Goal: Check status: Check status

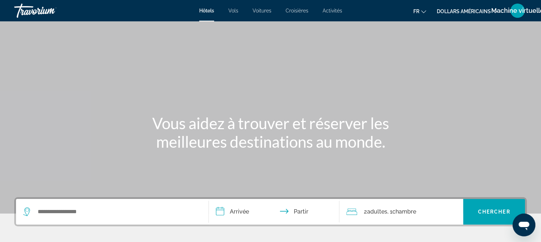
click at [520, 15] on div "Machine virtuelle" at bounding box center [518, 11] width 14 height 14
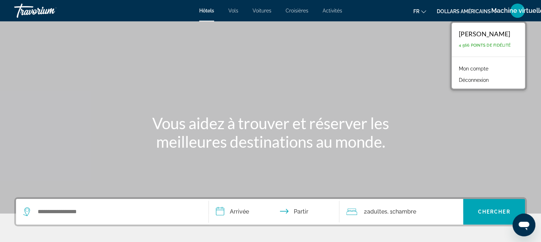
click at [481, 68] on font "Mon compte" at bounding box center [474, 69] width 30 height 6
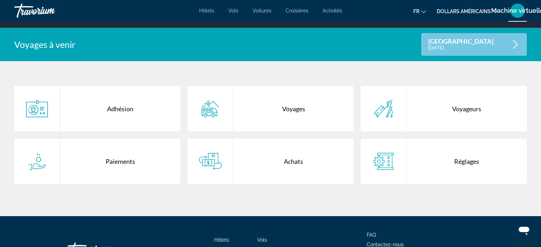
scroll to position [142, 0]
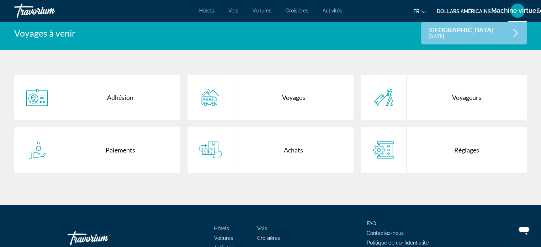
click at [291, 93] on div "Voyages" at bounding box center [293, 98] width 120 height 46
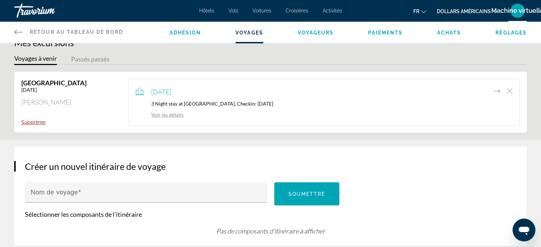
scroll to position [36, 0]
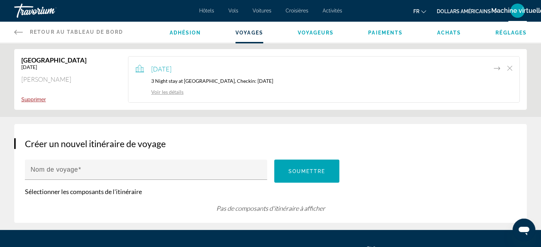
click at [175, 93] on link "Voir les détails" at bounding box center [160, 92] width 48 height 6
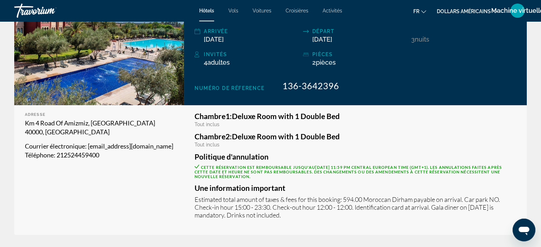
scroll to position [178, 0]
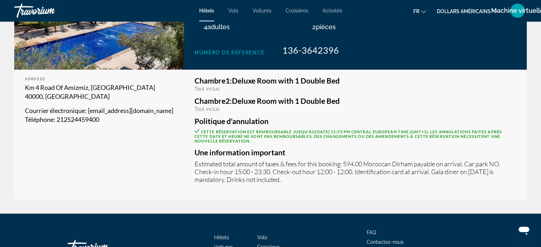
drag, startPoint x: 201, startPoint y: 161, endPoint x: 350, endPoint y: 181, distance: 150.1
click at [350, 181] on div "Chambre 1: Deluxe Room with 1 Double Bed Tout inclus Chambre 2: Deluxe Room wit…" at bounding box center [355, 135] width 343 height 130
copy p "Estimated total amount of taxes & fees for this booking: 594.00 Moroccan Dirham…"
click at [139, 139] on div "Adresse Km 4 Road Of Amizmiz, Marrakesh 40000, [GEOGRAPHIC_DATA] Courrier élect…" at bounding box center [99, 135] width 170 height 130
